Goal: Use online tool/utility

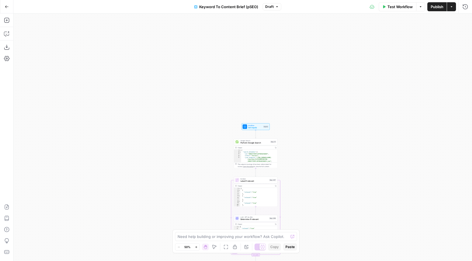
scroll to position [94, 0]
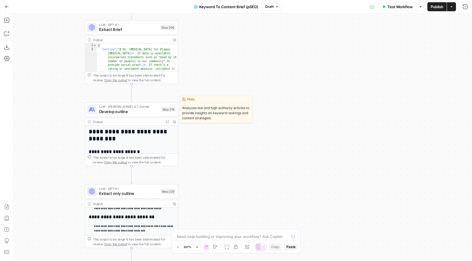
click at [121, 111] on span "Develop outline" at bounding box center [129, 111] width 60 height 6
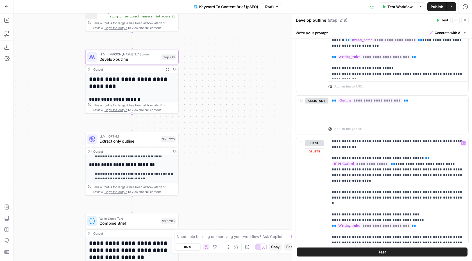
scroll to position [253, 0]
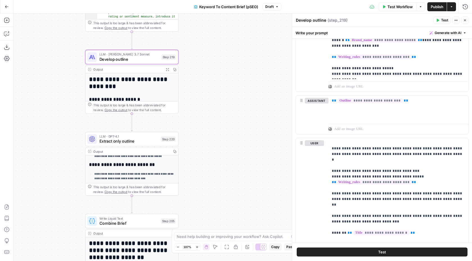
click at [222, 124] on div "true false true true false true false true false false Workflow Set Inputs Inpu…" at bounding box center [242, 136] width 458 height 247
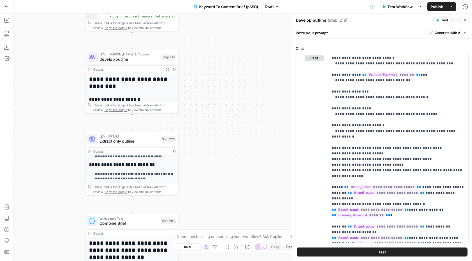
scroll to position [0, 0]
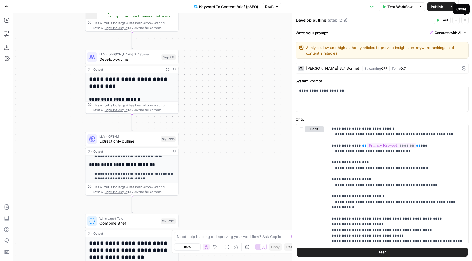
click at [466, 20] on icon "button" at bounding box center [464, 20] width 3 height 3
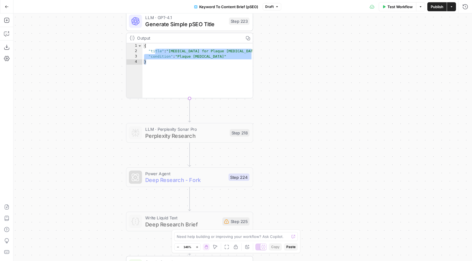
click at [289, 128] on div "true false true true false true false true false false Workflow Set Inputs Inpu…" at bounding box center [242, 136] width 458 height 247
click at [208, 58] on div "{ "title" : "[MEDICAL_DATA] for Plaque [MEDICAL_DATA]" , "condition" : "Plaque …" at bounding box center [197, 76] width 111 height 66
type textarea "*"
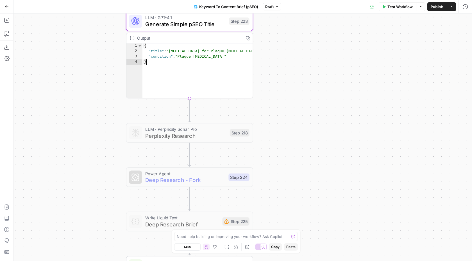
click at [294, 61] on div "true false true true false true false true false false Workflow Set Inputs Inpu…" at bounding box center [242, 136] width 458 height 247
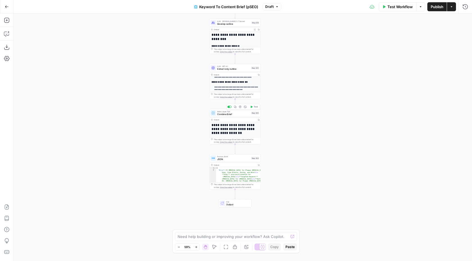
click at [218, 112] on span "Combine Brief" at bounding box center [233, 113] width 33 height 3
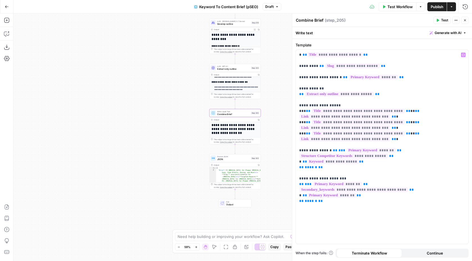
click at [281, 129] on div "true false true true false true false true false false Workflow Set Inputs Inpu…" at bounding box center [242, 136] width 458 height 247
click at [284, 99] on div "true false true true false true false true false false Workflow Set Inputs Inpu…" at bounding box center [242, 136] width 458 height 247
click at [466, 19] on icon "button" at bounding box center [464, 20] width 3 height 3
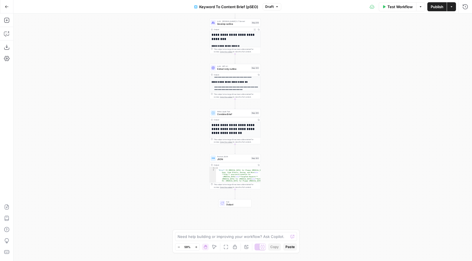
click at [288, 138] on div "true false true true false true false true false false Workflow Set Inputs Inpu…" at bounding box center [242, 136] width 458 height 247
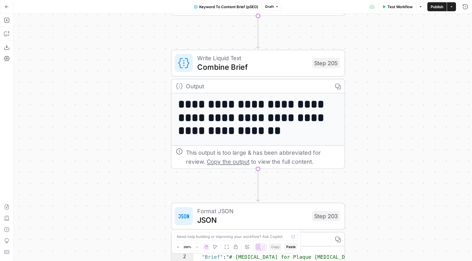
click at [338, 85] on icon "button" at bounding box center [337, 86] width 6 height 6
